Goal: Obtain resource: Obtain resource

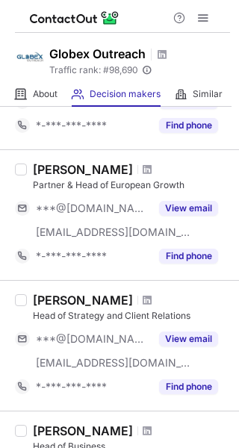
scroll to position [128, 0]
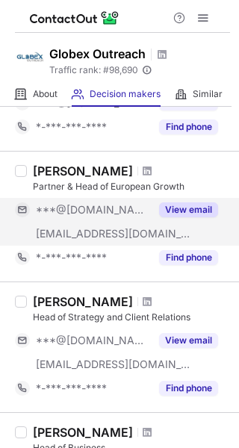
click at [186, 204] on button "View email" at bounding box center [188, 209] width 59 height 15
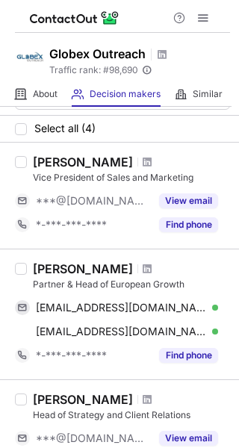
scroll to position [0, 0]
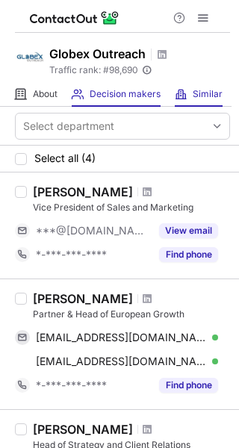
click at [211, 87] on div "Similar Similar Companies" at bounding box center [199, 94] width 48 height 25
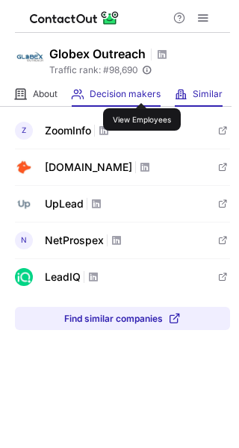
click at [142, 90] on span "Decision makers" at bounding box center [125, 94] width 71 height 12
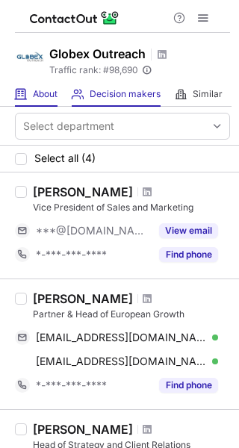
click at [36, 84] on div "About About Company" at bounding box center [36, 94] width 43 height 25
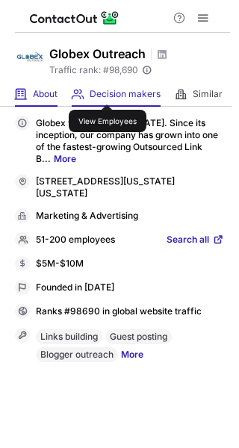
click at [107, 91] on span "Decision makers" at bounding box center [125, 94] width 71 height 12
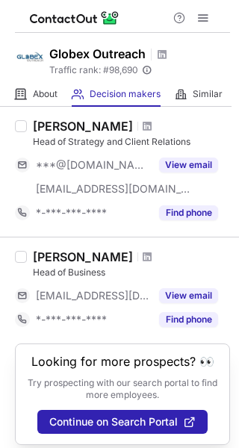
scroll to position [312, 0]
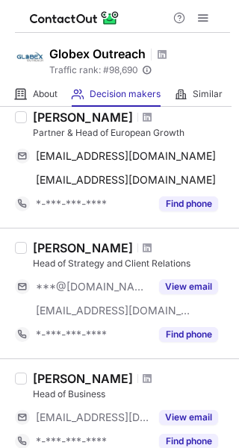
scroll to position [204, 0]
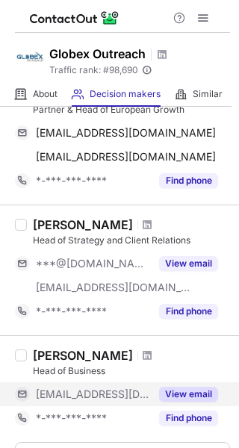
click at [184, 394] on button "View email" at bounding box center [188, 393] width 59 height 15
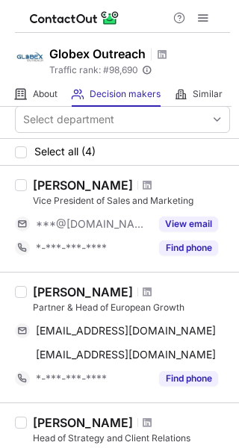
scroll to position [0, 0]
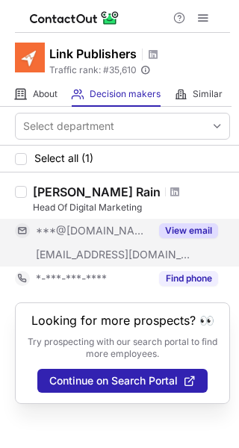
click at [179, 239] on div "View email" at bounding box center [184, 231] width 68 height 24
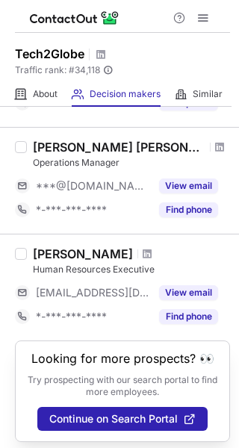
scroll to position [205, 0]
